Goal: Transaction & Acquisition: Subscribe to service/newsletter

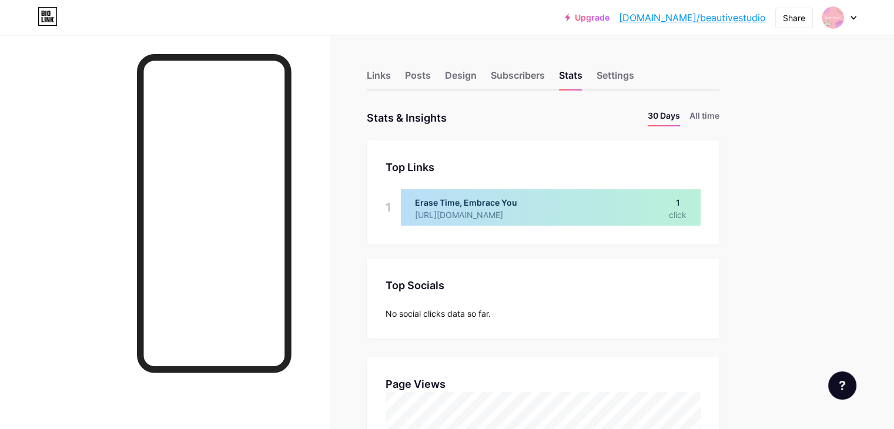
click at [609, 19] on link "Upgrade" at bounding box center [587, 17] width 45 height 9
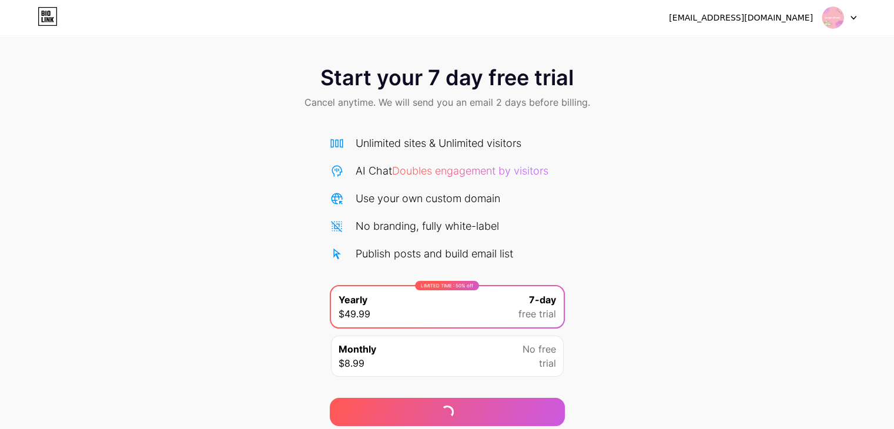
click at [527, 357] on div "No free trial" at bounding box center [539, 356] width 34 height 28
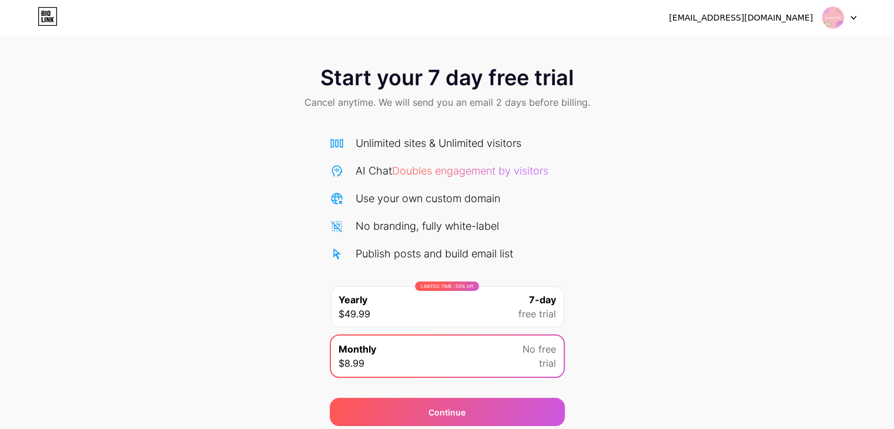
click at [850, 19] on icon at bounding box center [853, 18] width 6 height 4
click at [856, 16] on div "[EMAIL_ADDRESS][DOMAIN_NAME] Logout" at bounding box center [447, 17] width 894 height 21
click at [52, 21] on icon at bounding box center [53, 19] width 4 height 5
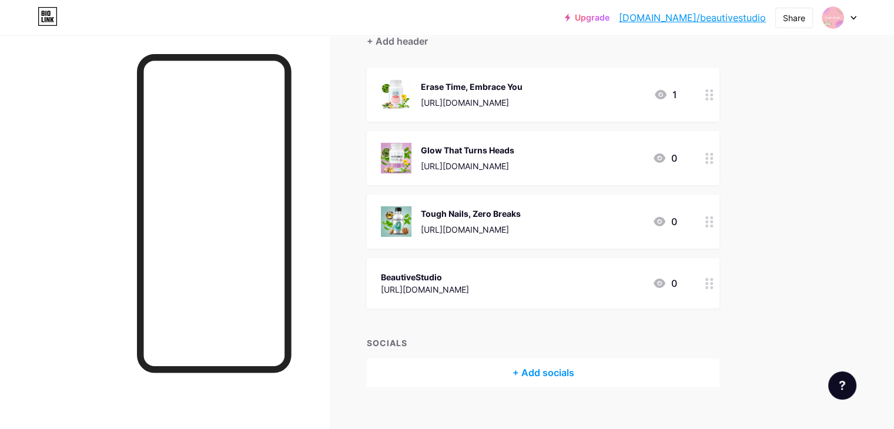
scroll to position [133, 0]
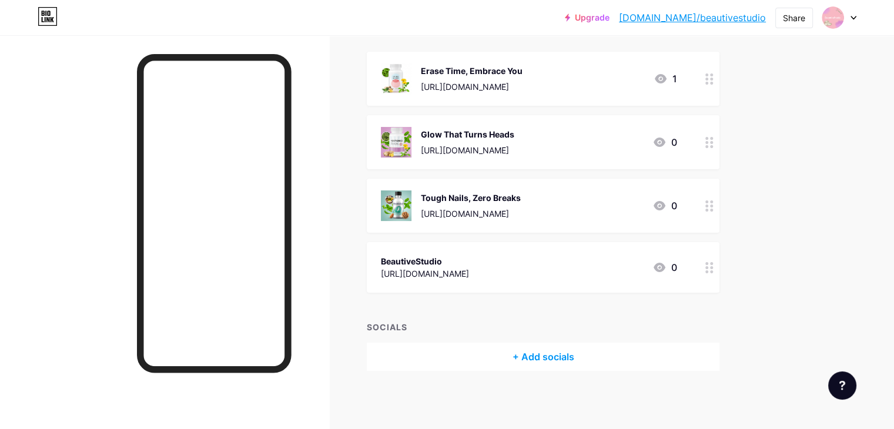
click at [702, 19] on link "[DOMAIN_NAME]/beautivestudio" at bounding box center [692, 18] width 147 height 14
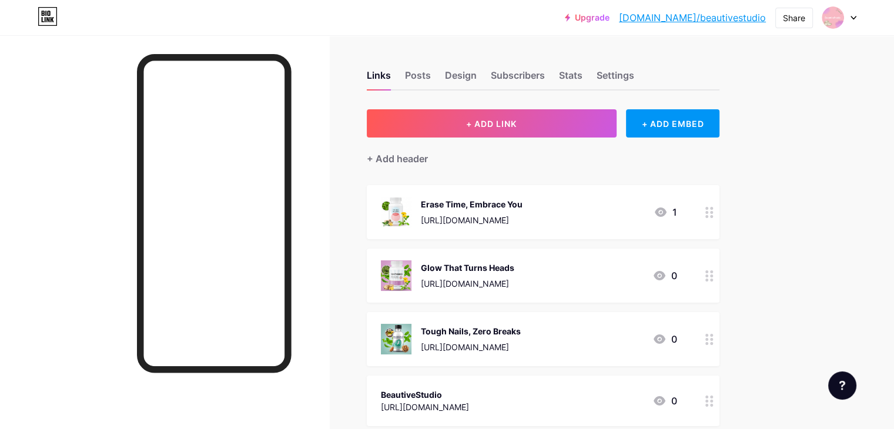
click at [607, 69] on div "Links Posts Design Subscribers Stats Settings" at bounding box center [543, 69] width 353 height 41
click at [582, 76] on div "Stats" at bounding box center [571, 78] width 24 height 21
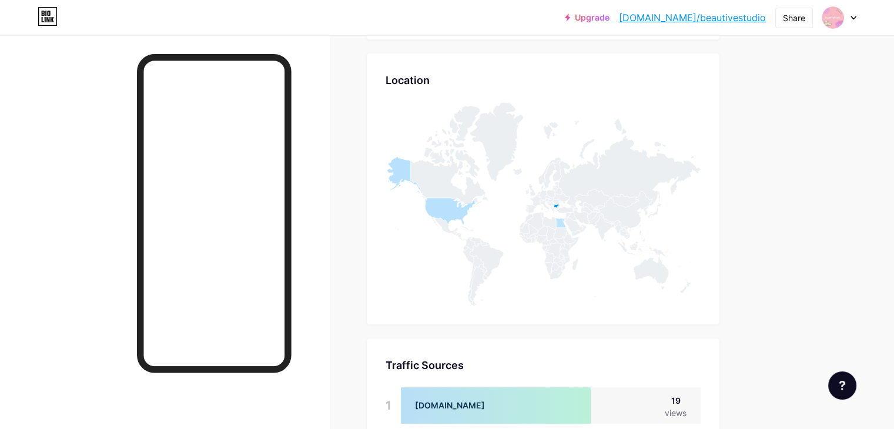
scroll to position [294, 0]
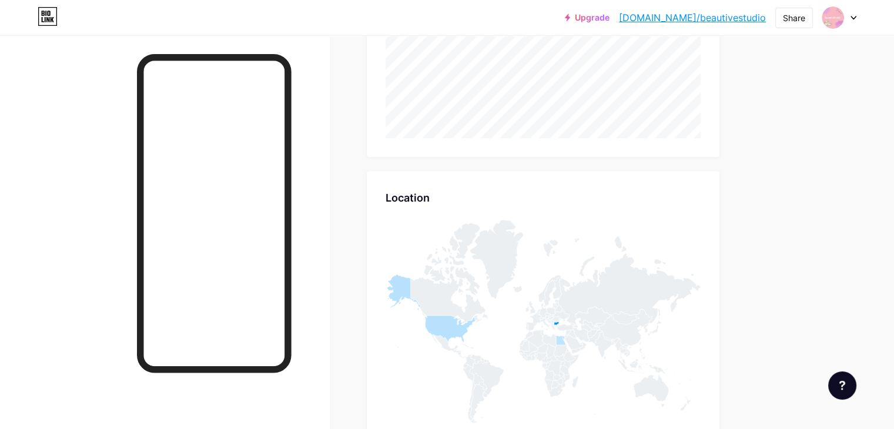
scroll to position [235, 0]
